Goal: Task Accomplishment & Management: Complete application form

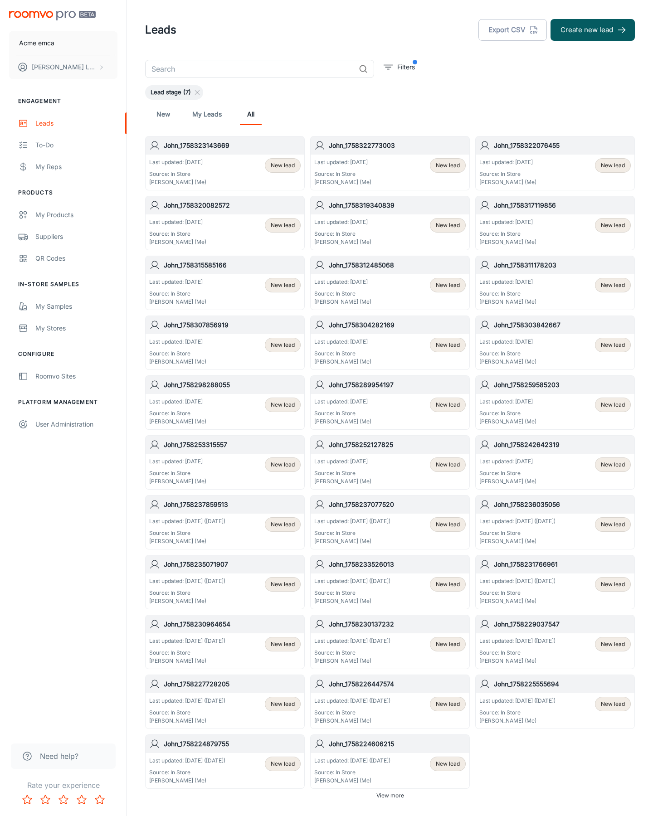
click at [592, 30] on button "Create new lead" at bounding box center [592, 30] width 84 height 22
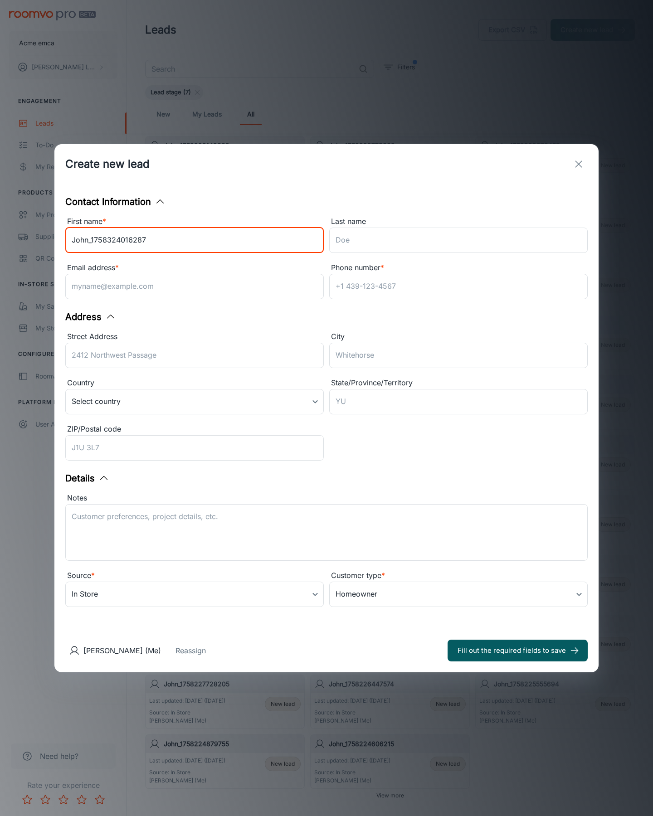
type input "John_1758324016287"
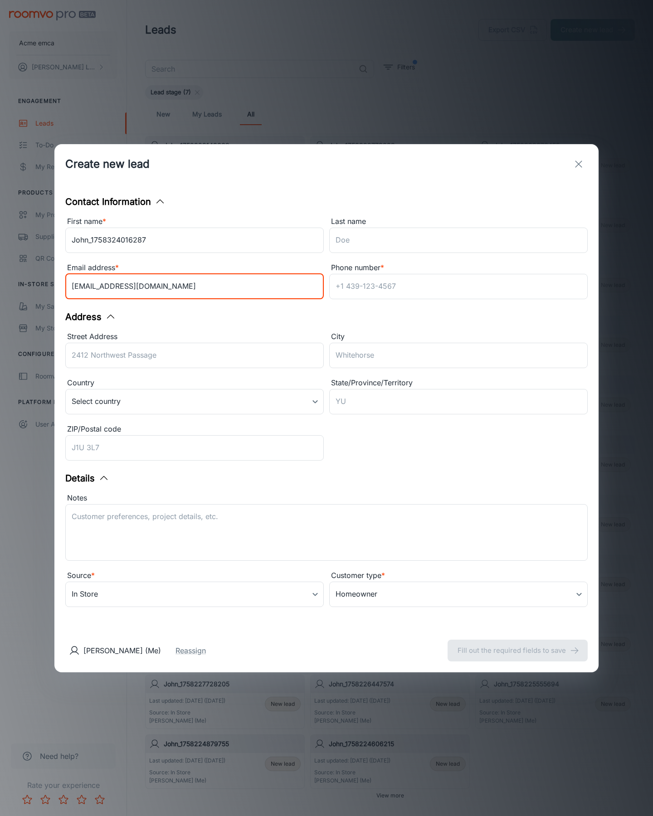
type input "[EMAIL_ADDRESS][DOMAIN_NAME]"
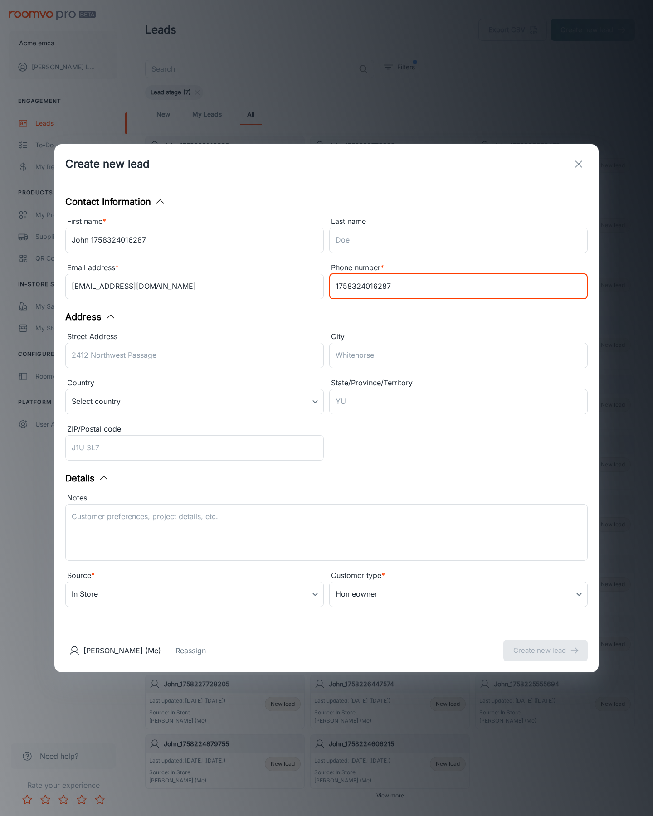
type input "1758324016287"
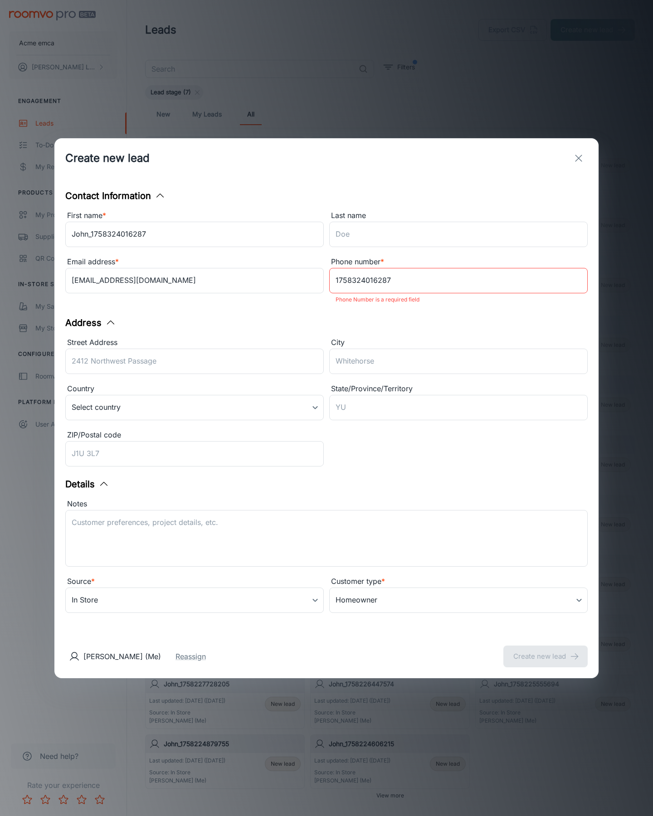
click at [545, 650] on button "Create new lead" at bounding box center [545, 656] width 84 height 22
